Goal: Task Accomplishment & Management: Use online tool/utility

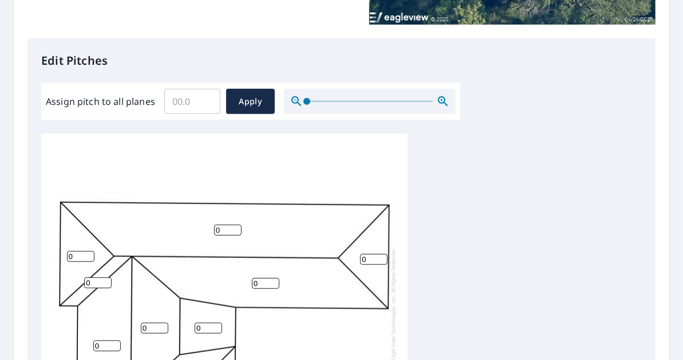
scroll to position [268, 0]
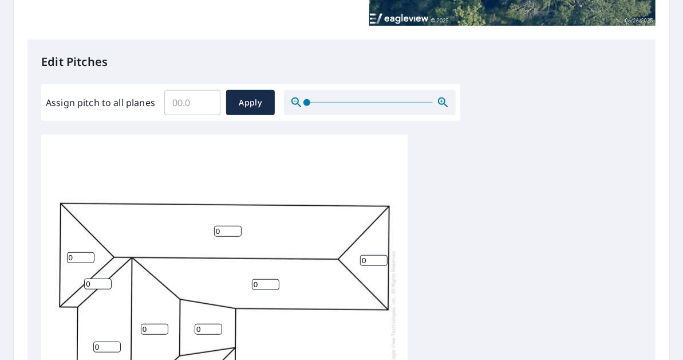
click at [195, 110] on input "Assign pitch to all planes" at bounding box center [192, 103] width 56 height 32
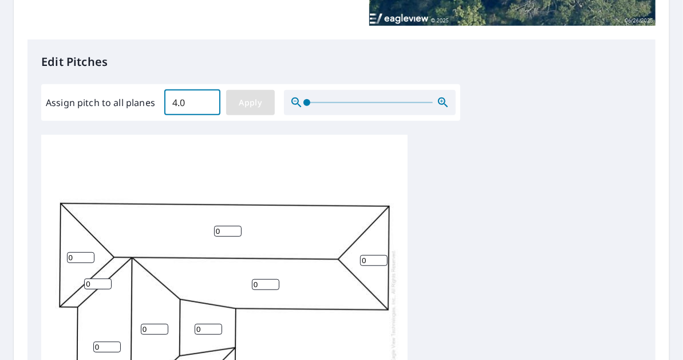
type input "4.0"
click at [258, 101] on span "Apply" at bounding box center [250, 103] width 30 height 14
type input "4.0"
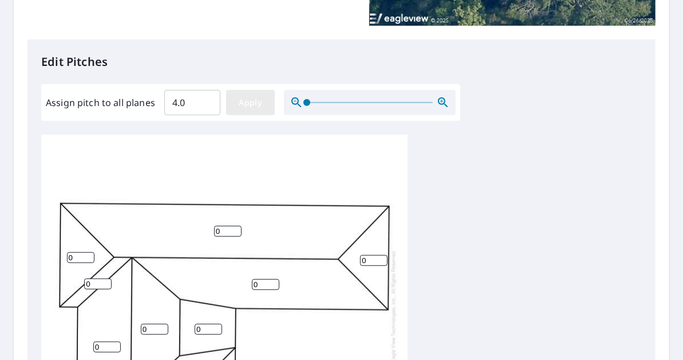
type input "4.0"
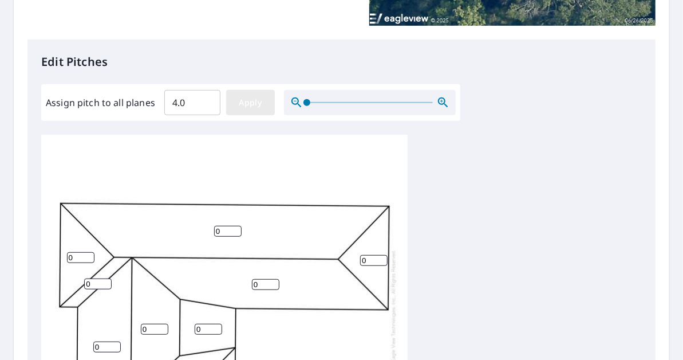
type input "4.0"
click at [249, 102] on span "Apply" at bounding box center [250, 103] width 30 height 14
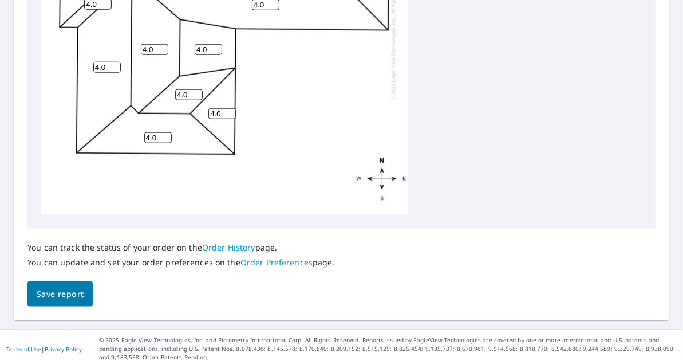
scroll to position [555, 0]
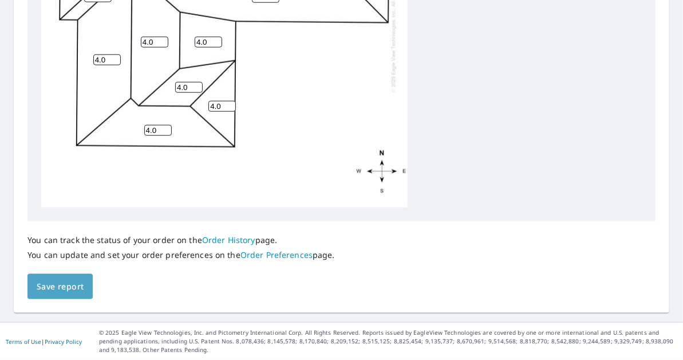
click at [57, 284] on span "Save report" at bounding box center [60, 287] width 47 height 14
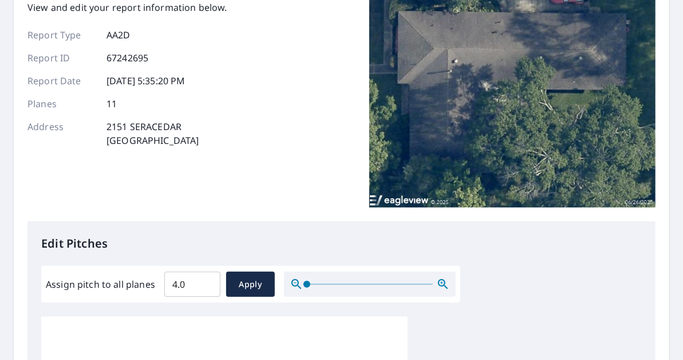
scroll to position [0, 0]
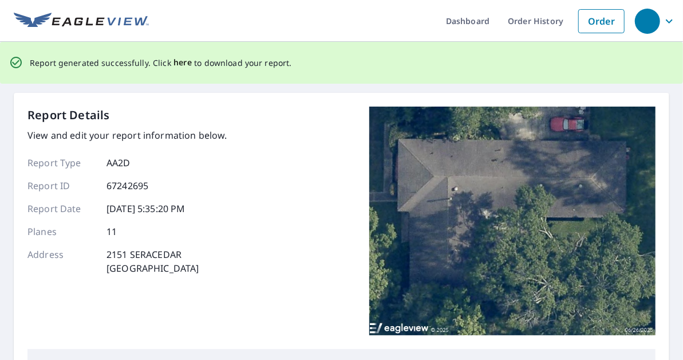
click at [176, 60] on span "here" at bounding box center [183, 63] width 19 height 14
